Goal: Book appointment/travel/reservation

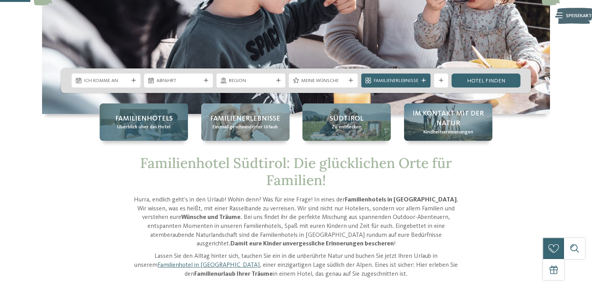
click at [176, 123] on div "Familienhotels Überblick über das Hotel" at bounding box center [144, 122] width 88 height 37
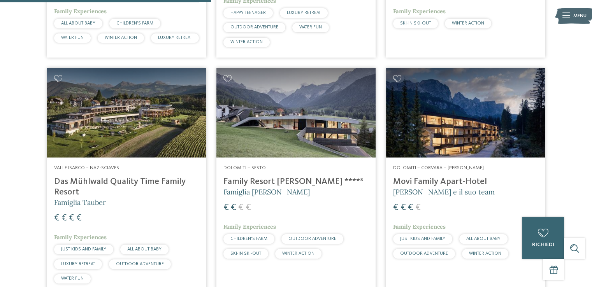
scroll to position [856, 0]
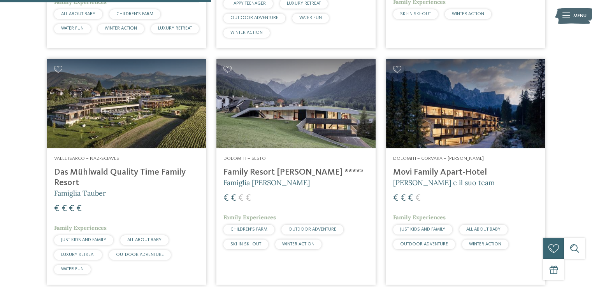
click at [155, 176] on h4 "Das Mühlwald Quality Time Family Resort" at bounding box center [126, 177] width 145 height 21
